Goal: Transaction & Acquisition: Purchase product/service

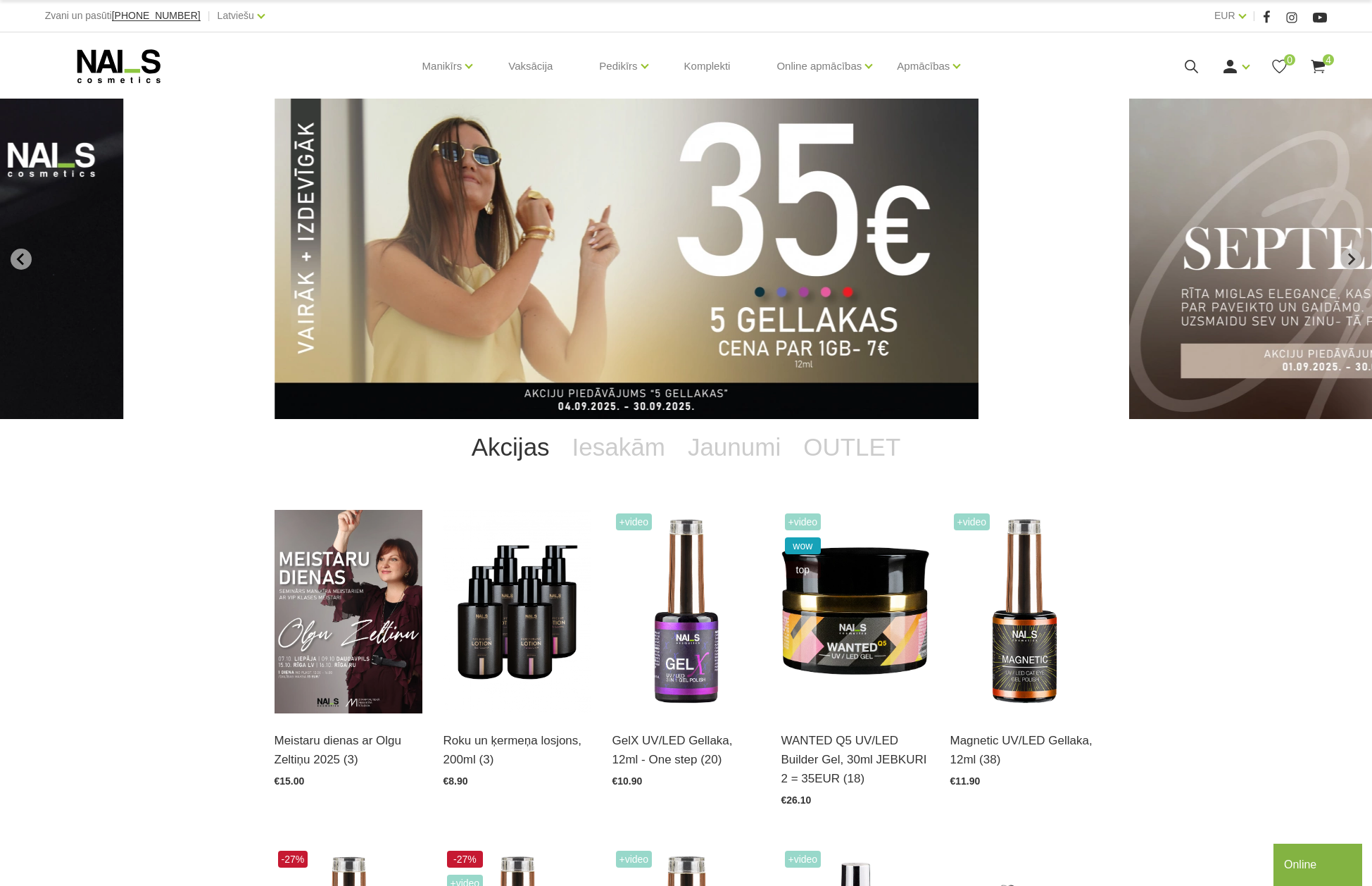
click at [1319, 63] on use at bounding box center [1318, 66] width 14 height 13
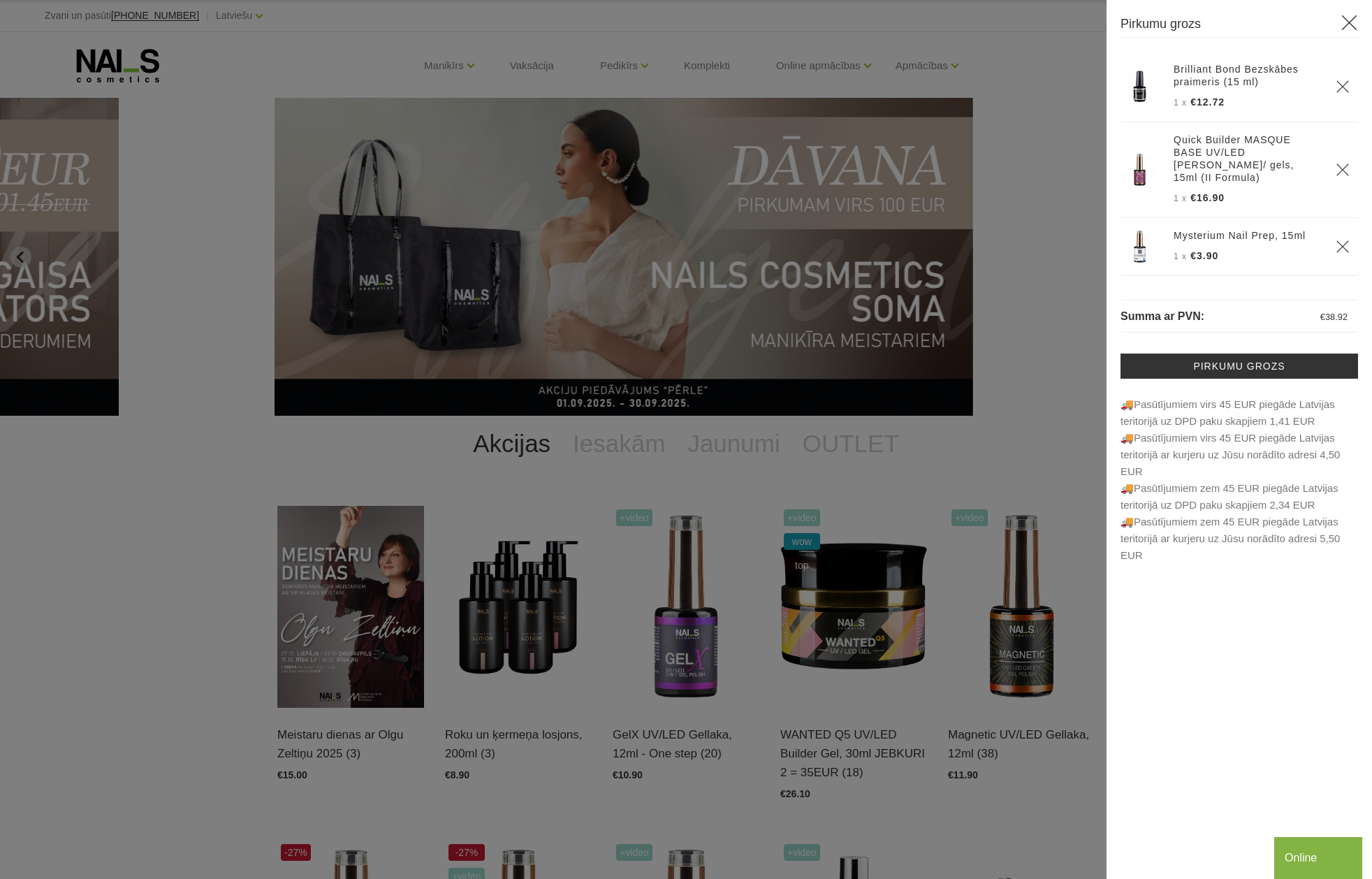
click at [1349, 20] on icon at bounding box center [1349, 22] width 18 height 18
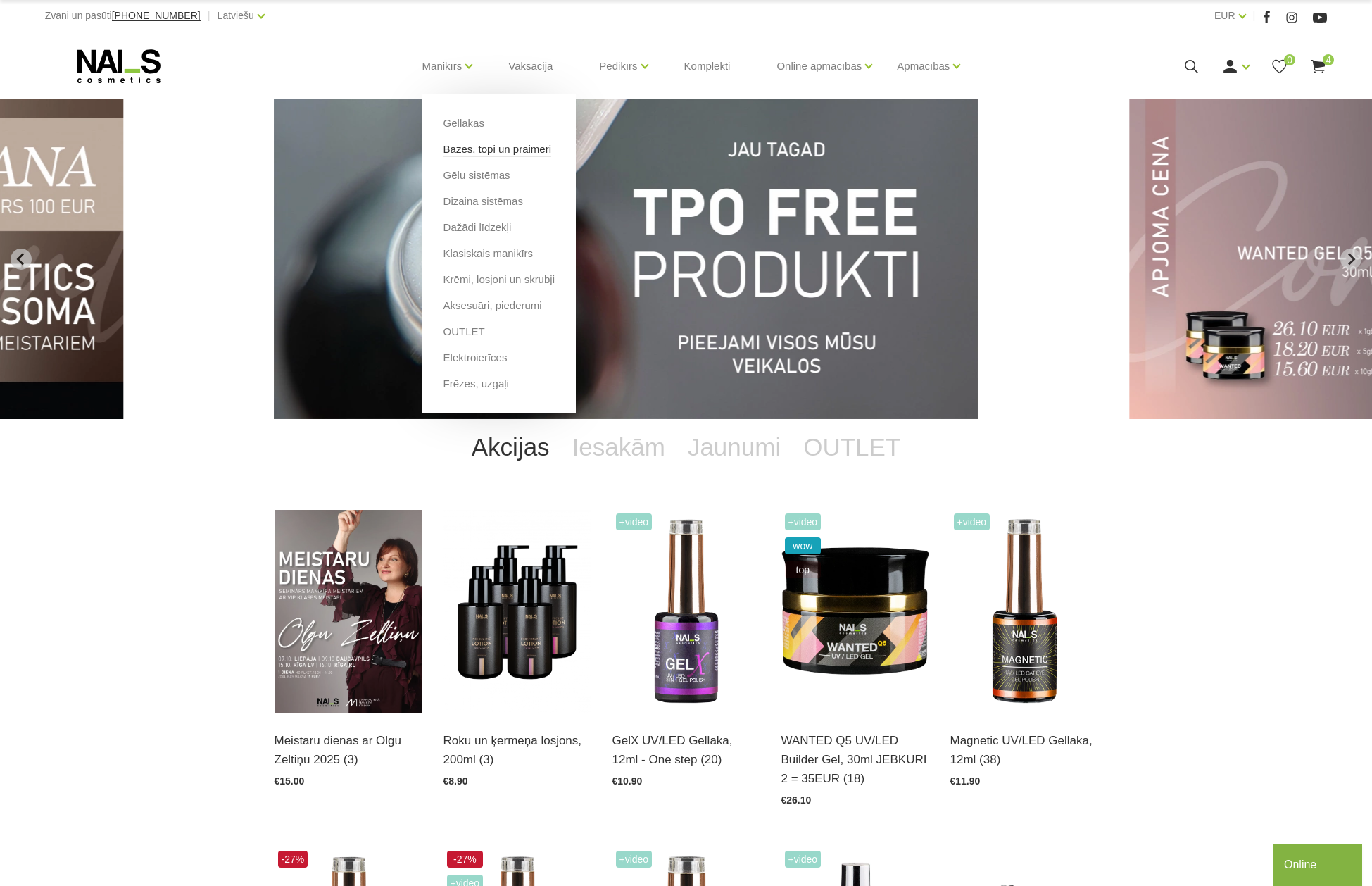
click at [464, 147] on link "Bāzes, topi un praimeri" at bounding box center [497, 149] width 107 height 15
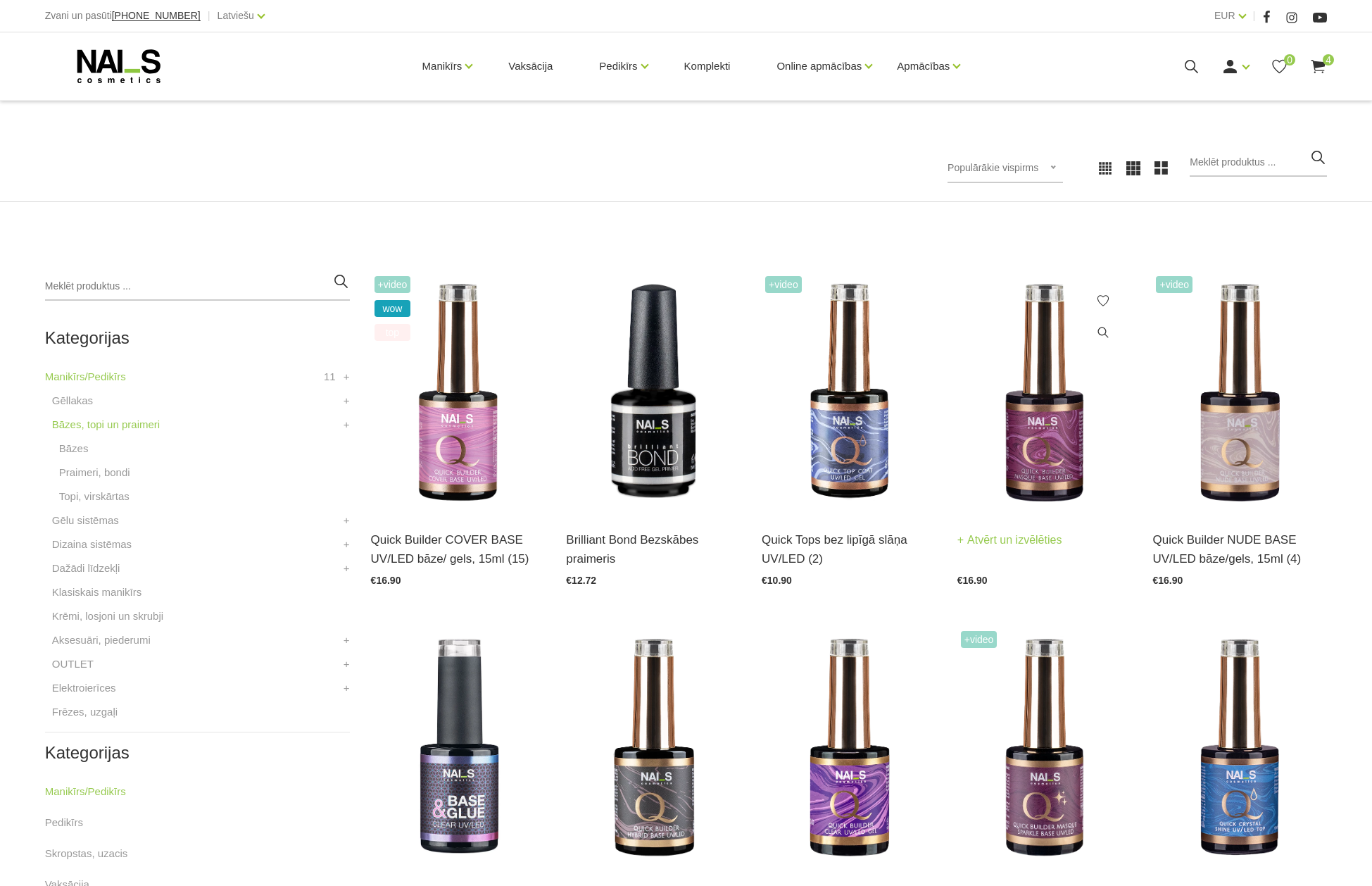
scroll to position [211, 0]
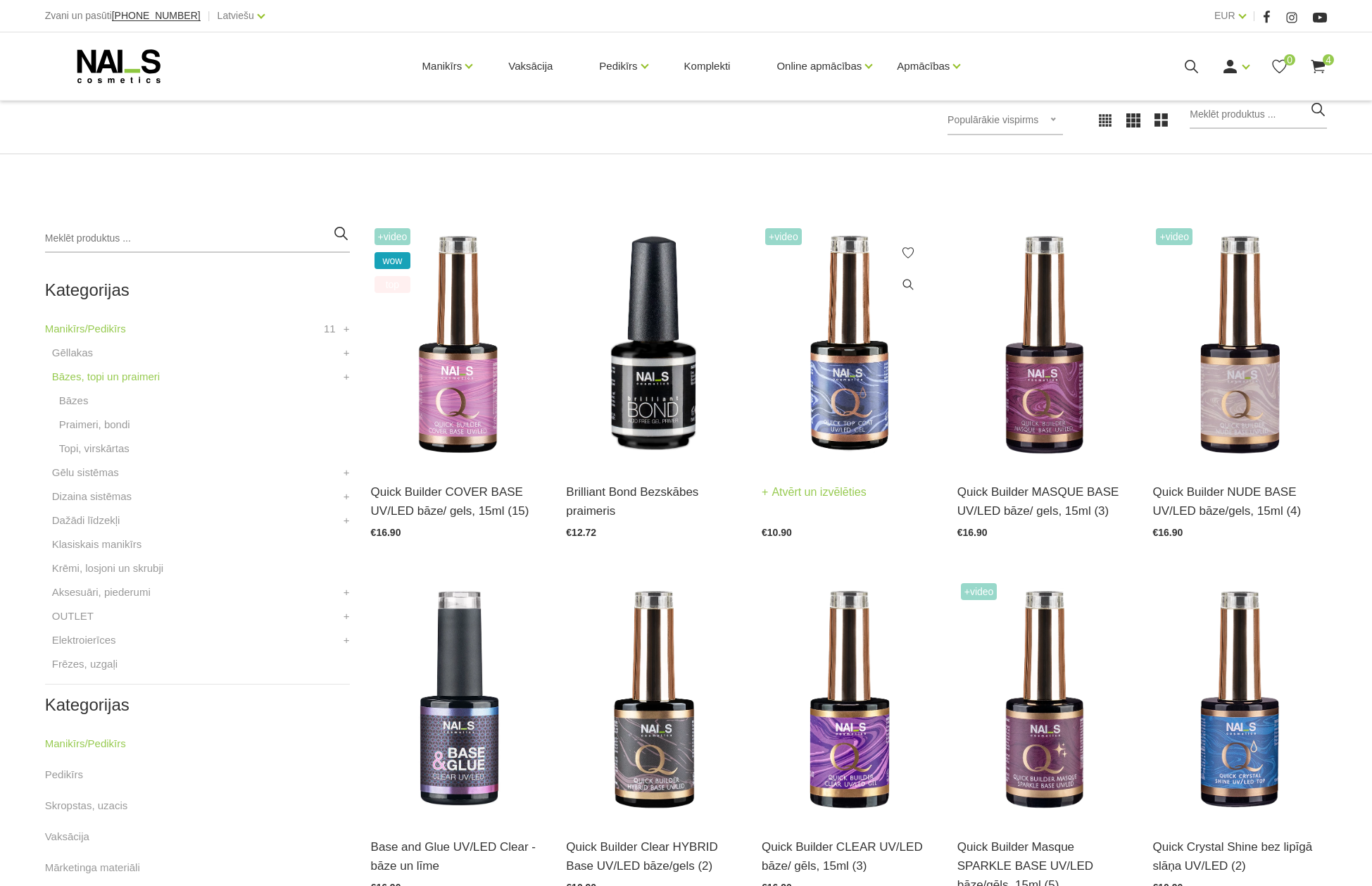
click at [826, 400] on img at bounding box center [849, 344] width 175 height 240
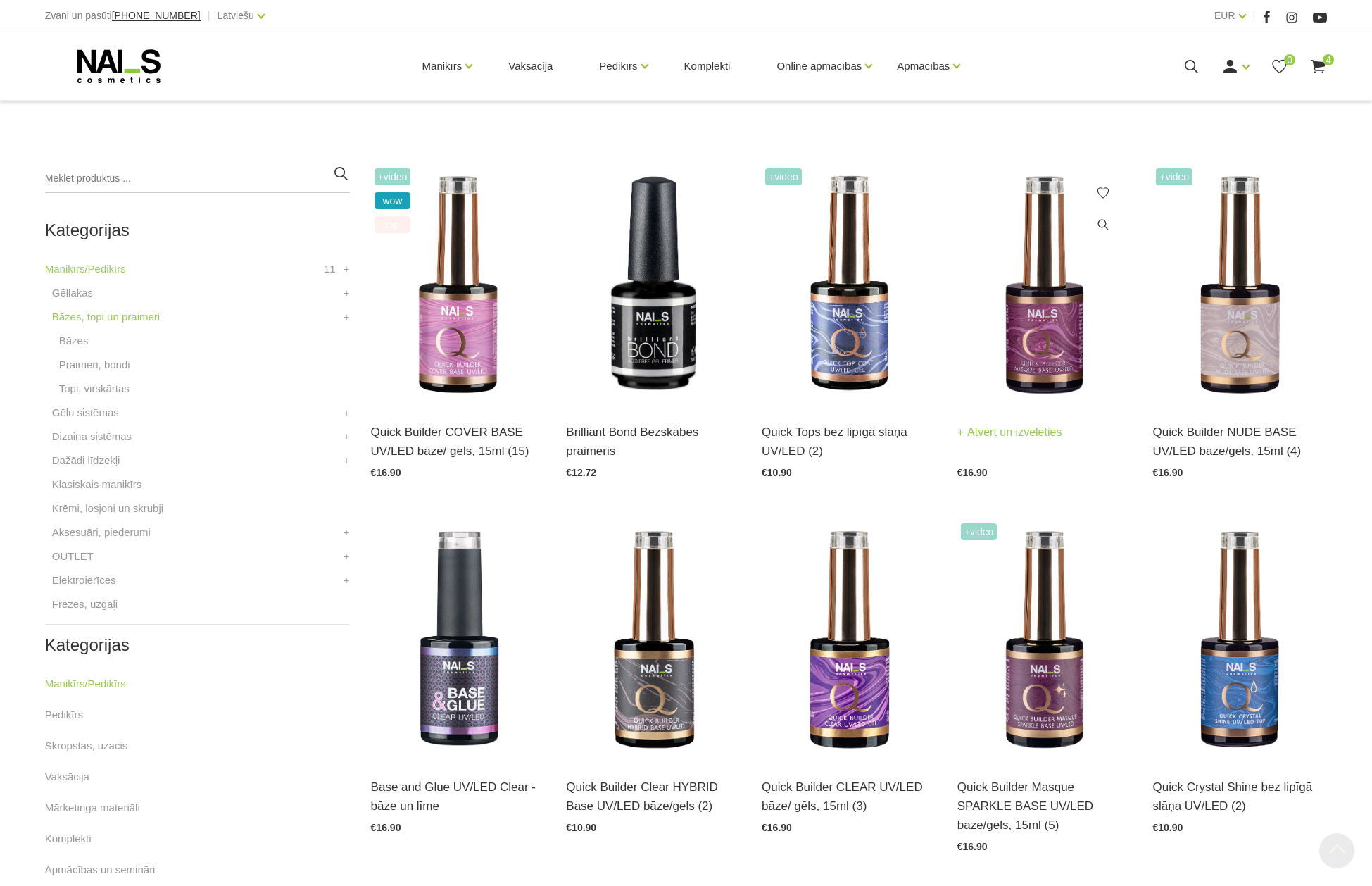
scroll to position [422, 0]
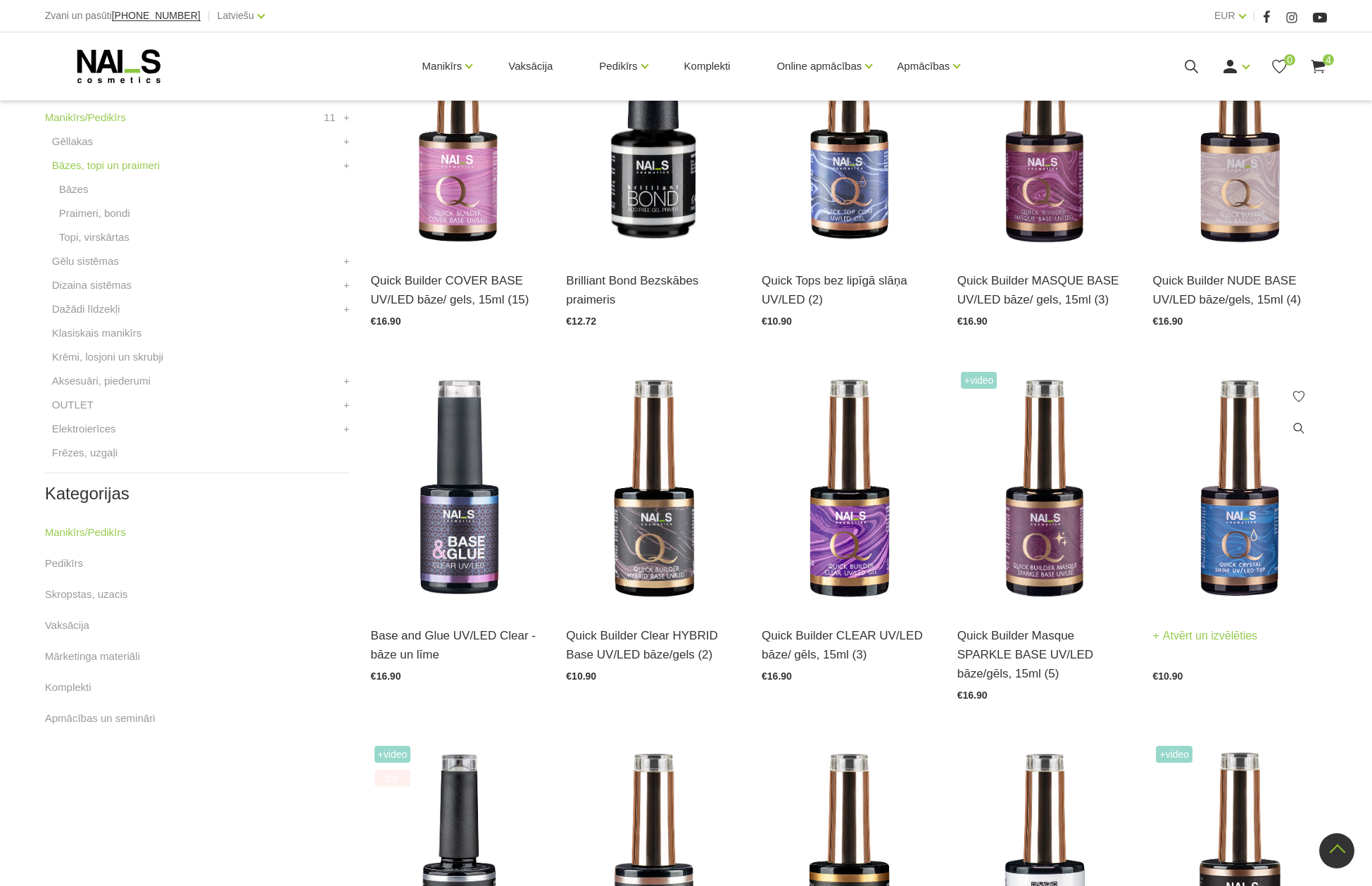
click at [1224, 575] on img at bounding box center [1240, 488] width 175 height 240
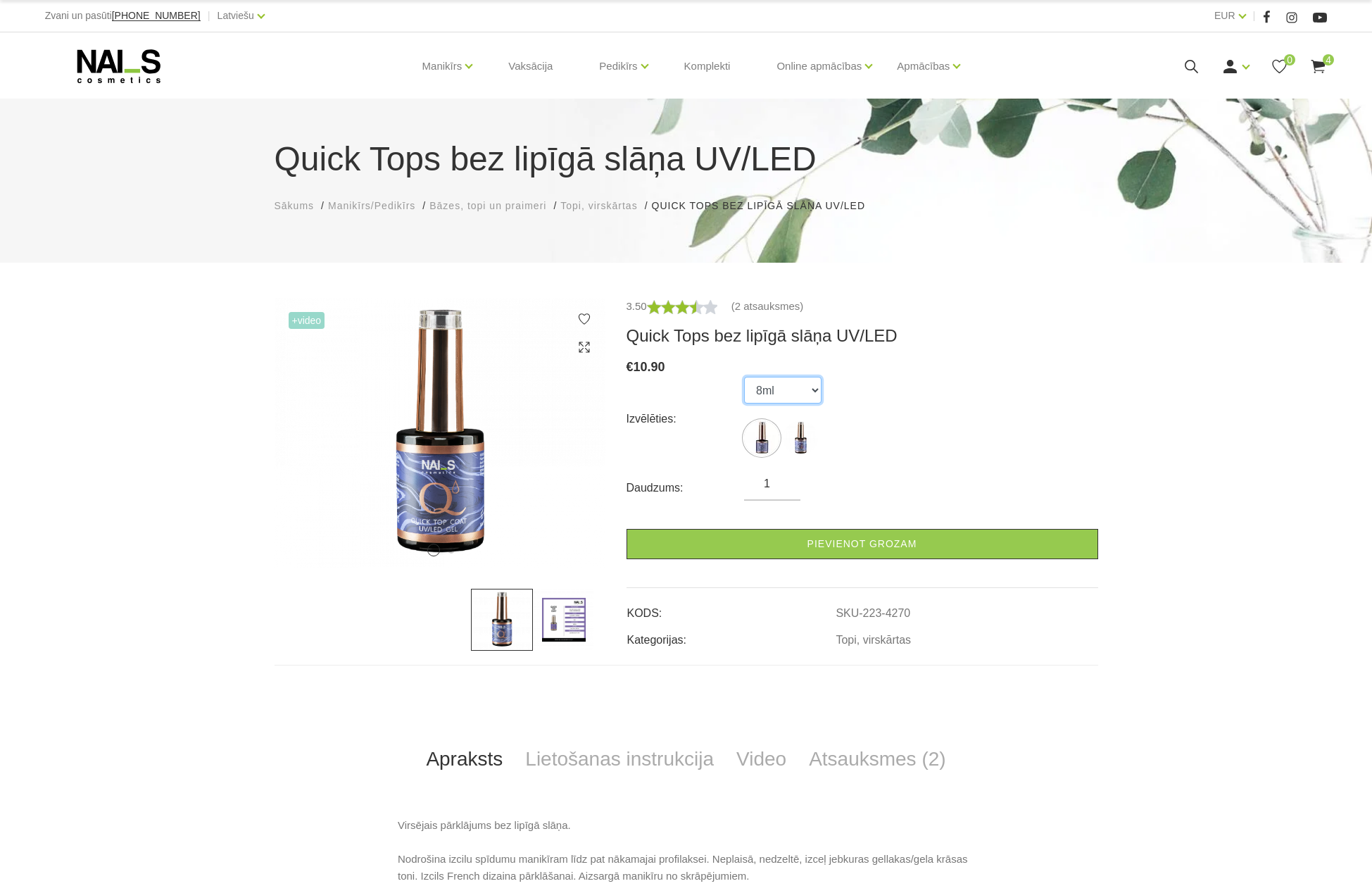
click at [815, 385] on select "8ml 15ml" at bounding box center [783, 390] width 77 height 27
click at [744, 377] on select "8ml 15ml" at bounding box center [783, 390] width 77 height 27
click at [812, 391] on select "8ml 15ml" at bounding box center [783, 390] width 77 height 27
select select "4270"
click at [744, 377] on select "8ml 15ml" at bounding box center [783, 390] width 77 height 27
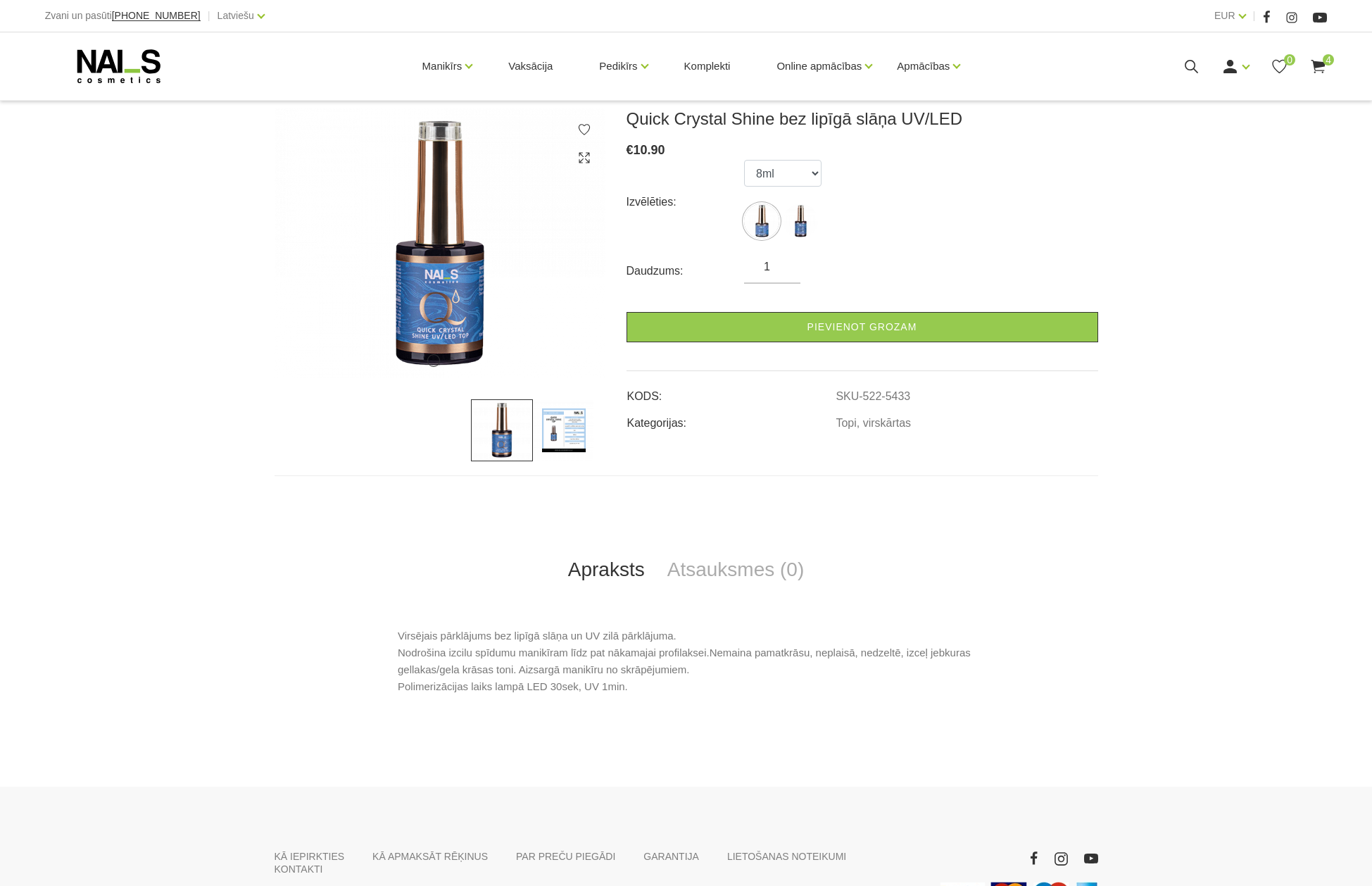
scroll to position [211, 0]
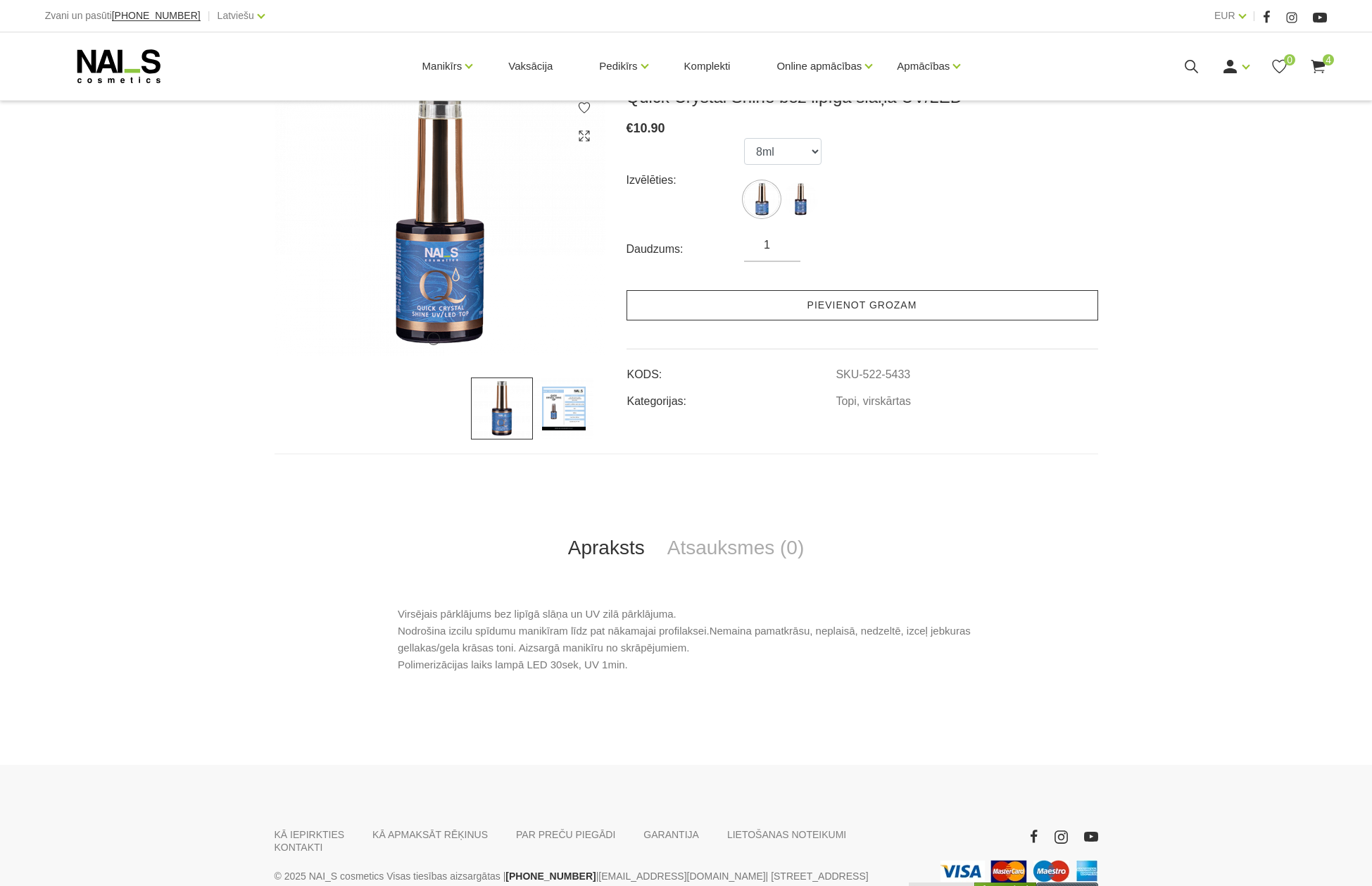
click at [856, 303] on link "Pievienot grozam" at bounding box center [862, 305] width 472 height 30
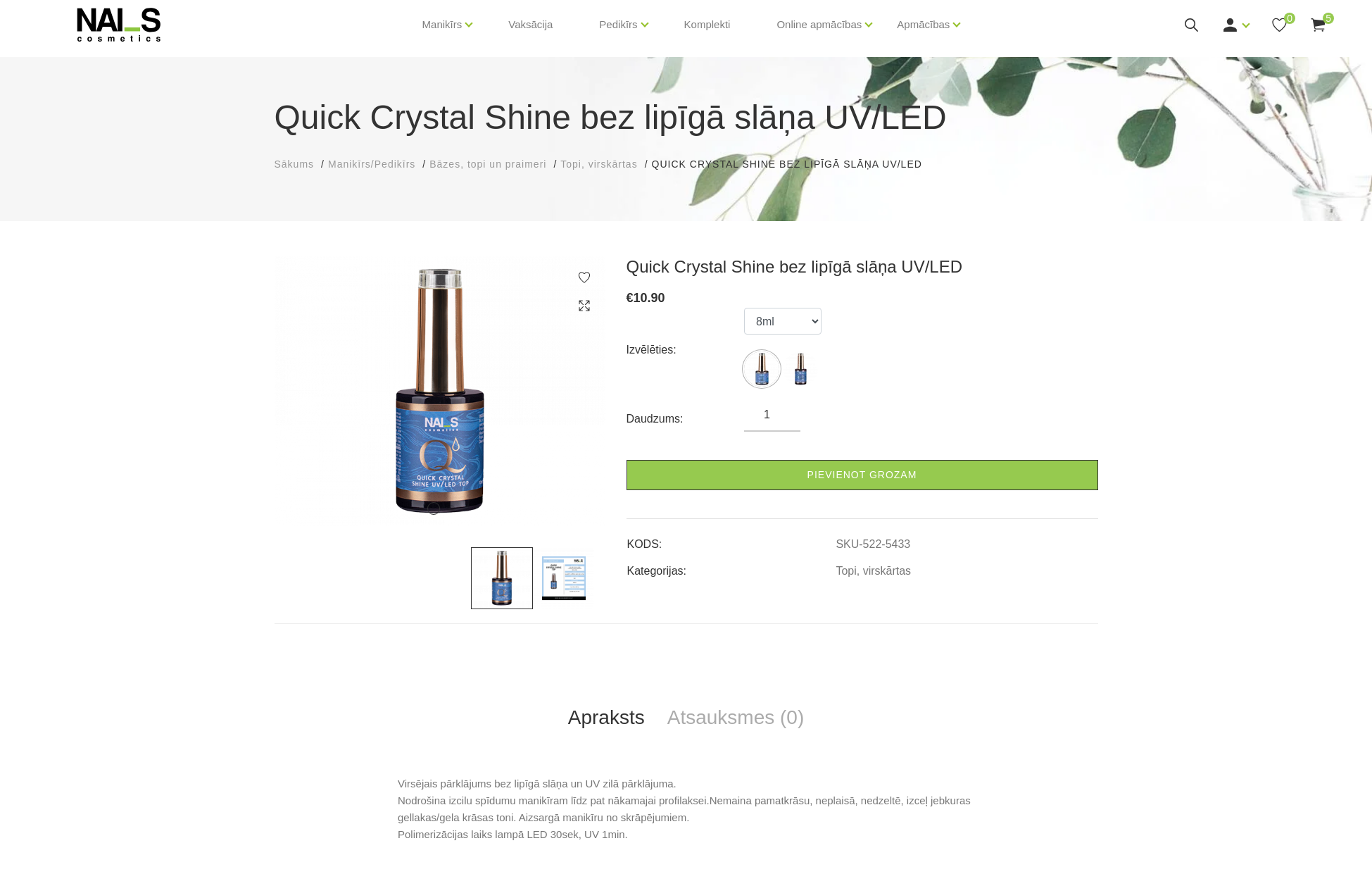
scroll to position [0, 0]
